Goal: Find specific page/section: Find specific page/section

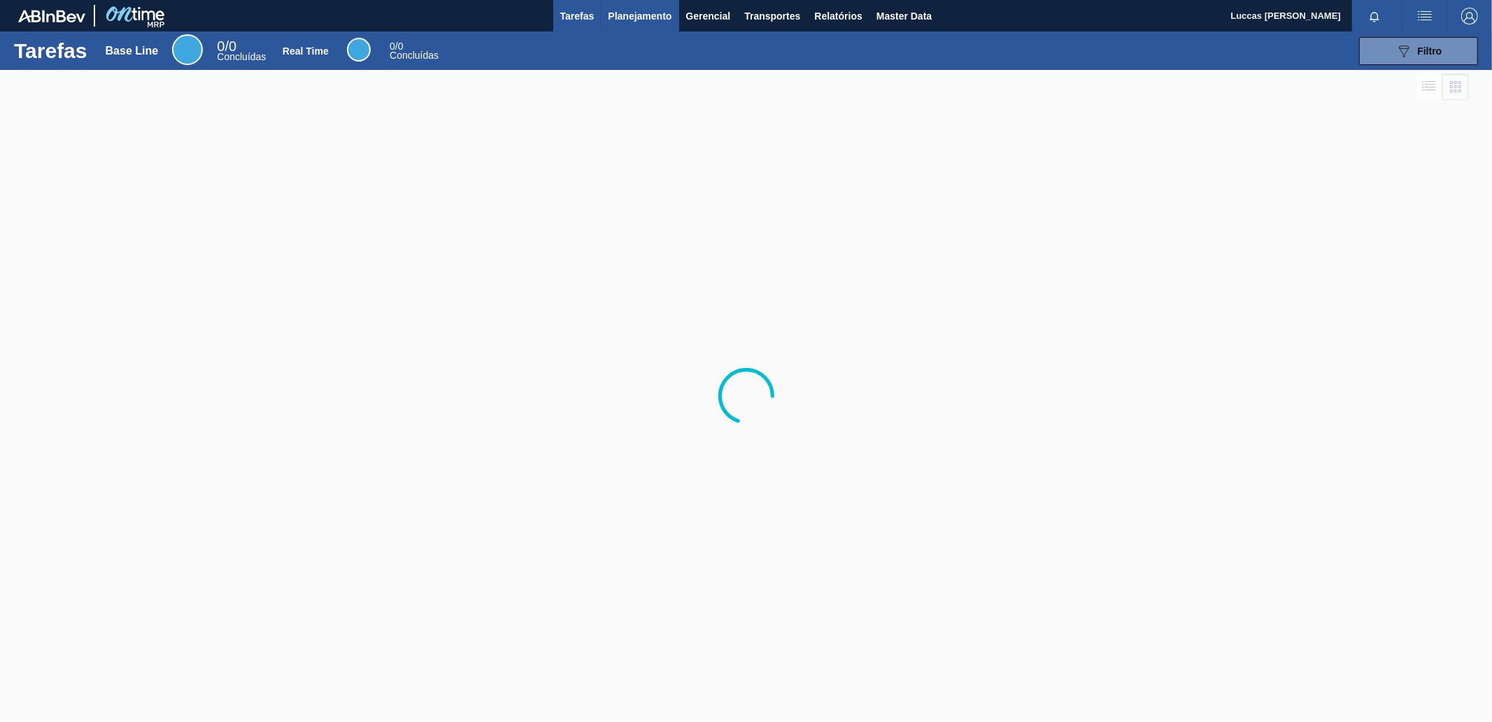
click at [607, 9] on button "Planejamento" at bounding box center [640, 15] width 78 height 31
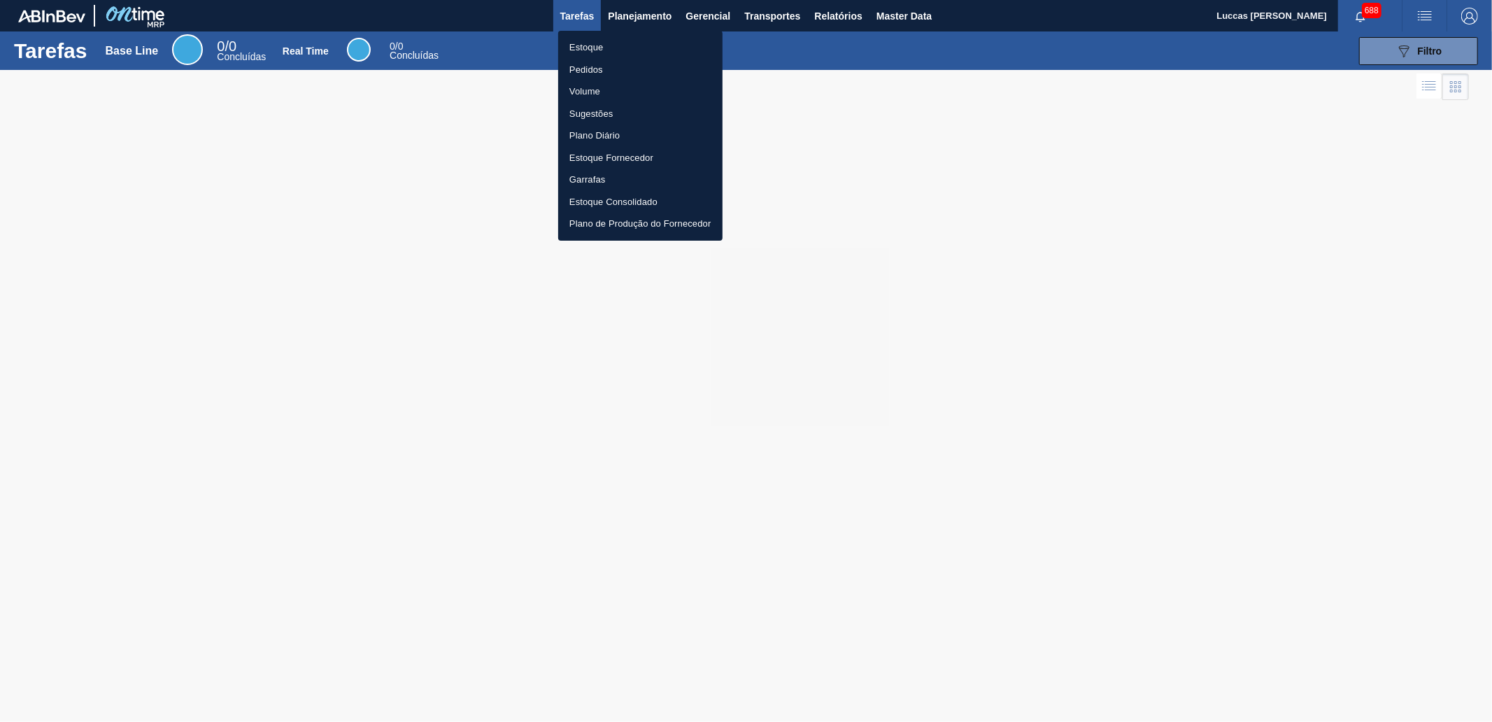
click at [619, 74] on li "Pedidos" at bounding box center [640, 70] width 164 height 22
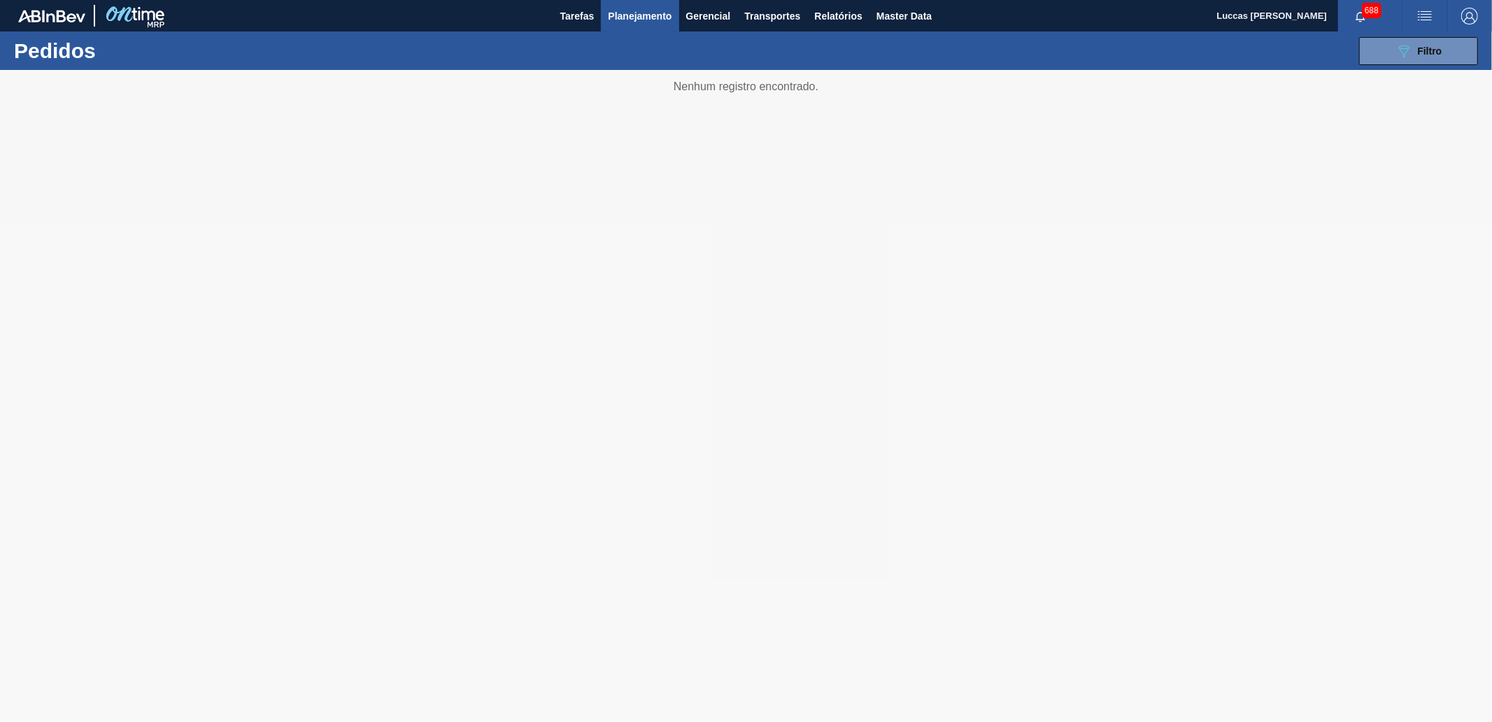
click at [1370, 65] on div "089F7B8B-B2A5-4AFE-B5C0-19BA573D28AC Filtro Código Pedido Portal Códido PO SAP …" at bounding box center [856, 51] width 1258 height 42
click at [1370, 56] on button "089F7B8B-B2A5-4AFE-B5C0-19BA573D28AC Filtro" at bounding box center [1418, 51] width 119 height 28
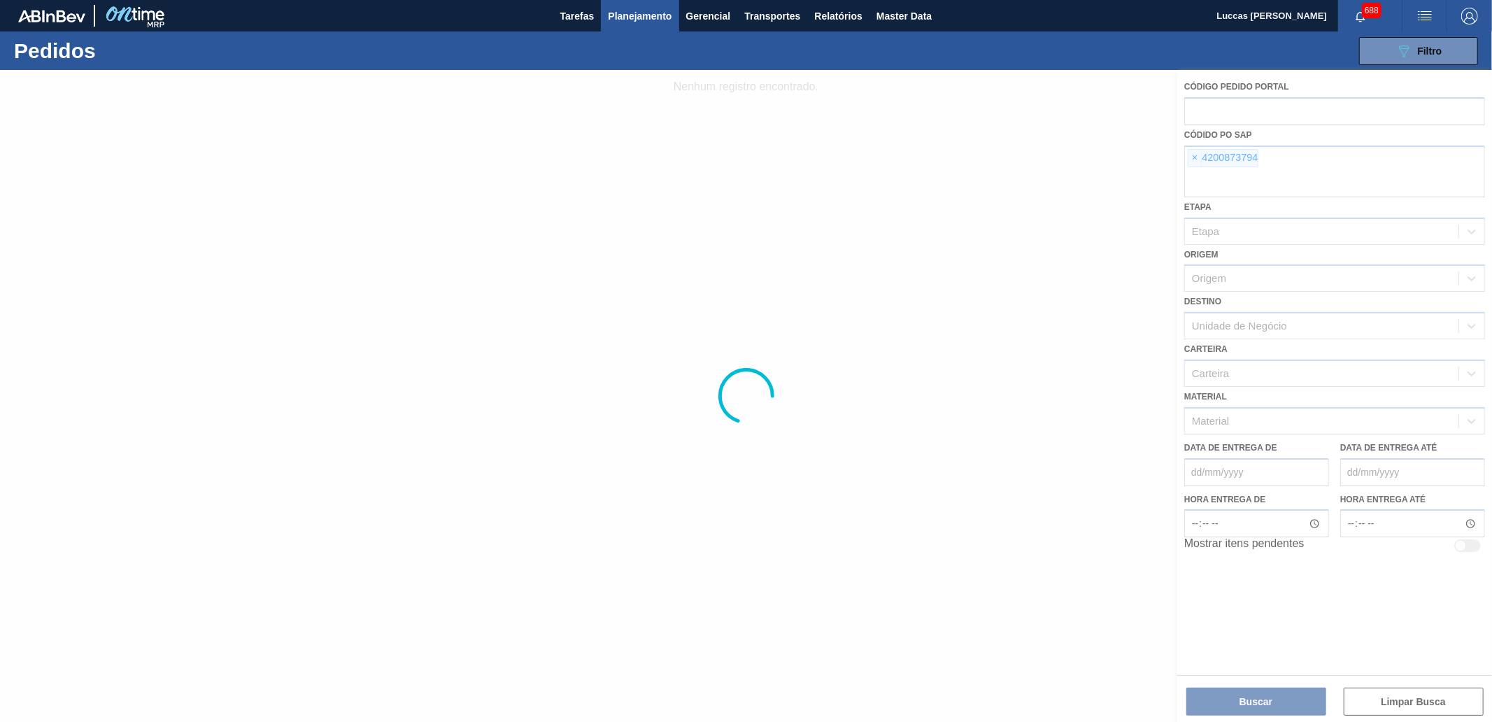
click at [1236, 108] on input "text" at bounding box center [1334, 110] width 301 height 27
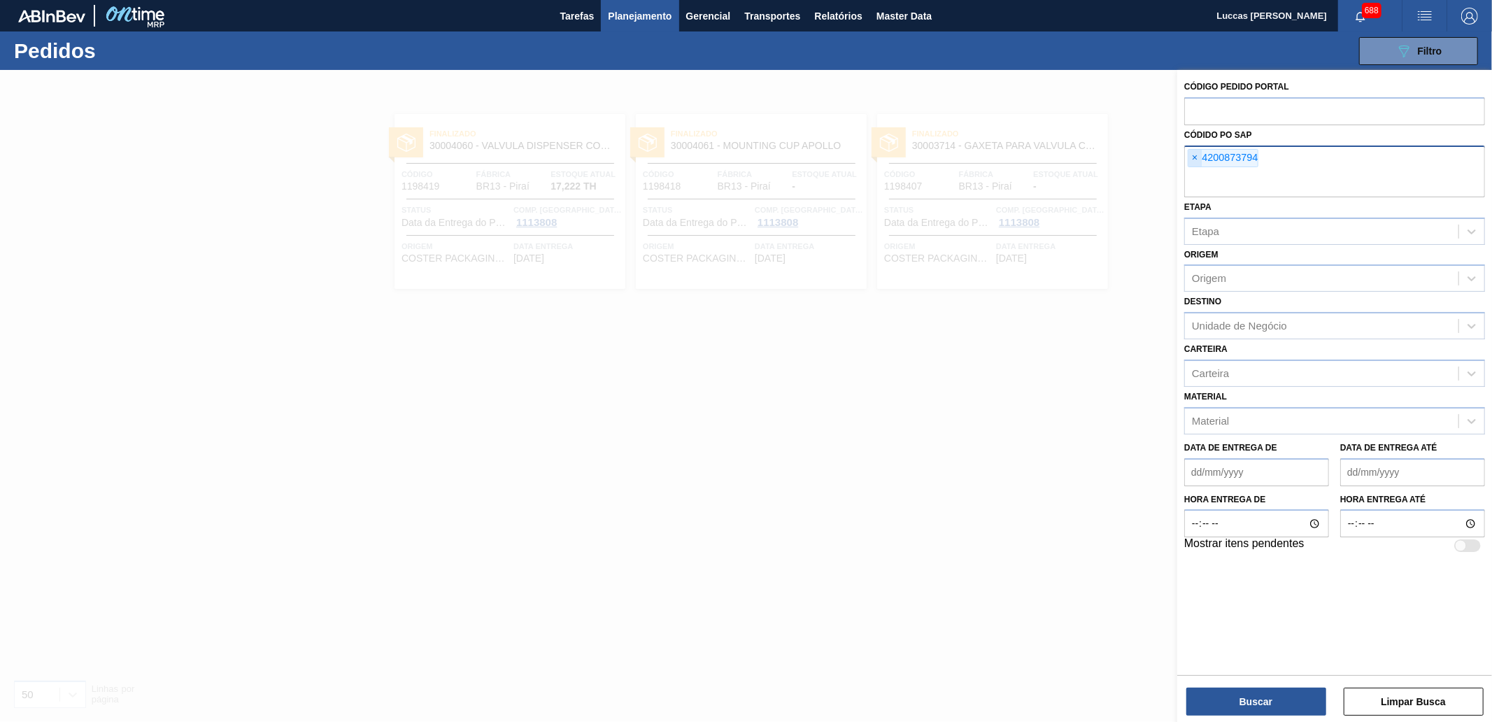
click at [1194, 155] on span "×" at bounding box center [1195, 158] width 13 height 17
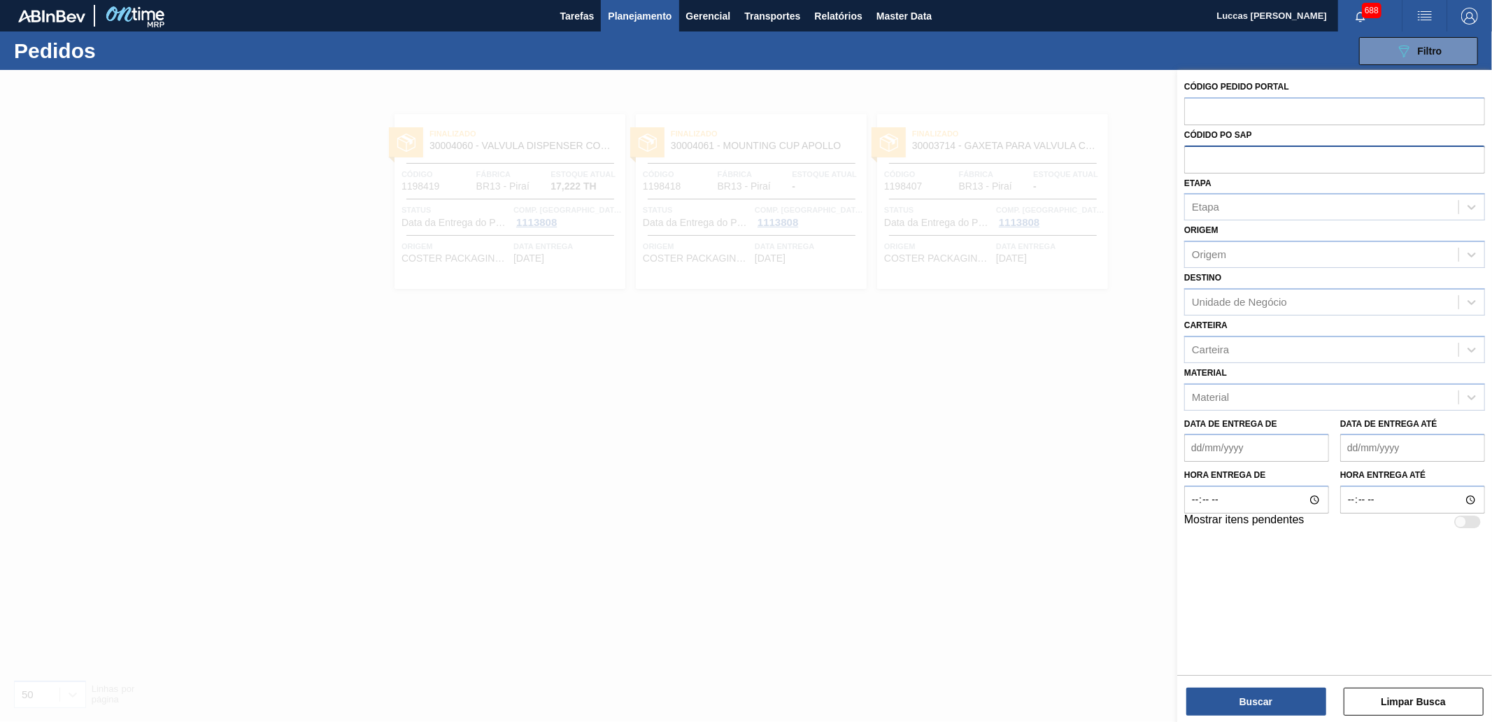
click at [778, 411] on div at bounding box center [746, 431] width 1492 height 722
